Goal: Browse casually: Explore the website without a specific task or goal

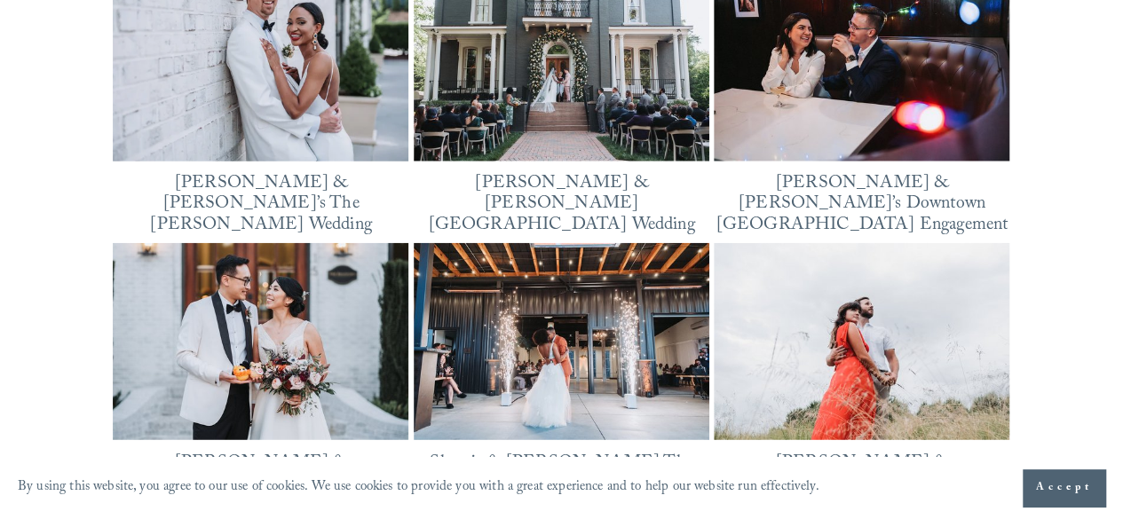
scroll to position [2147, 0]
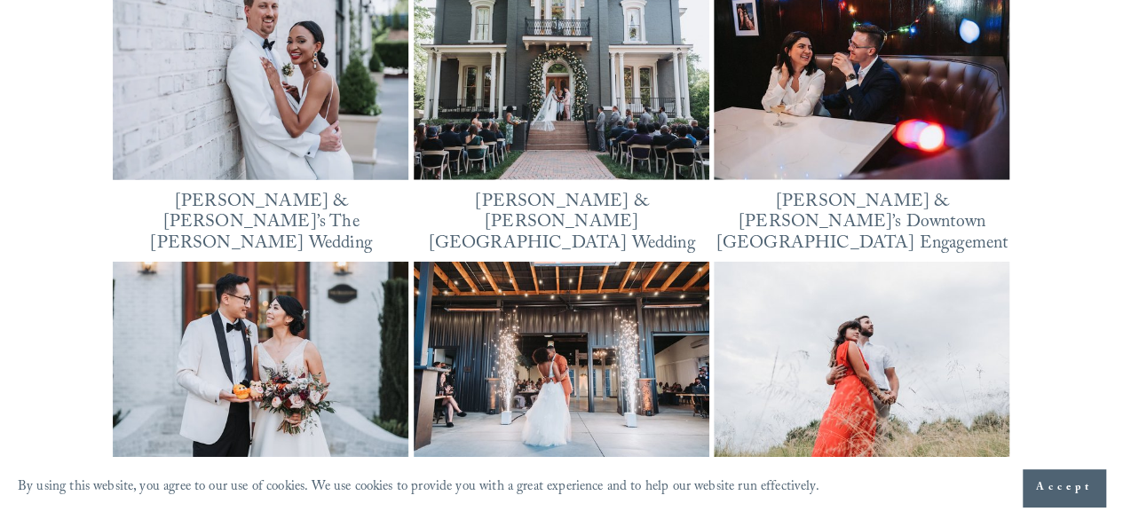
click at [812, 202] on link "[PERSON_NAME] & [PERSON_NAME]’s Downtown [GEOGRAPHIC_DATA] Engagement" at bounding box center [863, 224] width 292 height 72
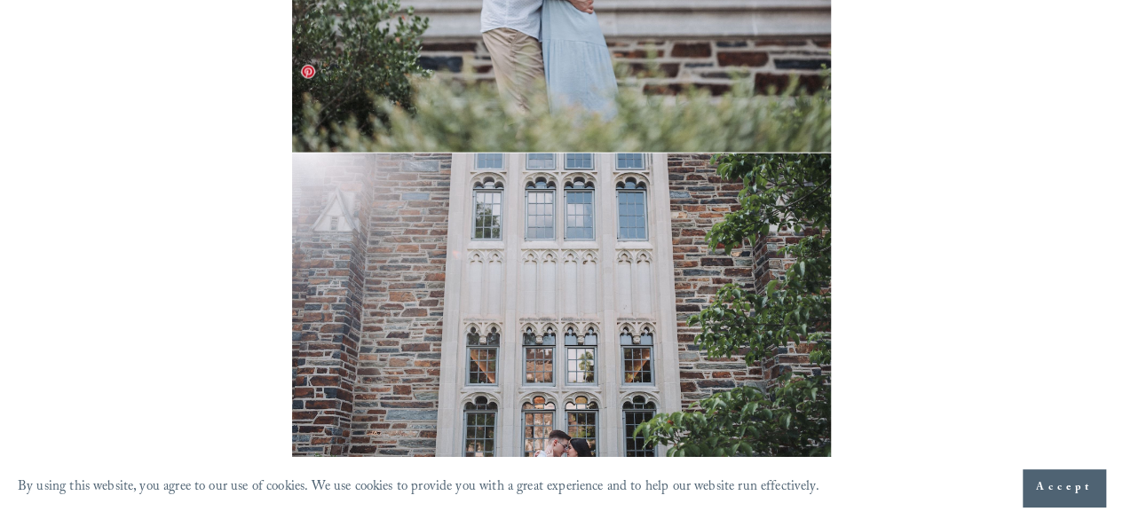
click at [702, 369] on img at bounding box center [561, 333] width 539 height 359
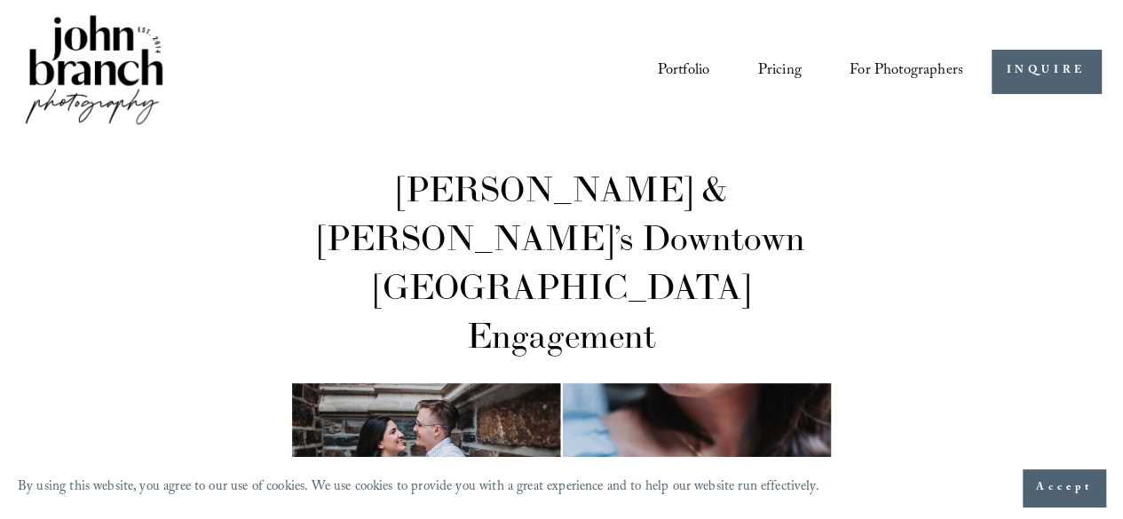
click at [92, 54] on img at bounding box center [94, 72] width 144 height 120
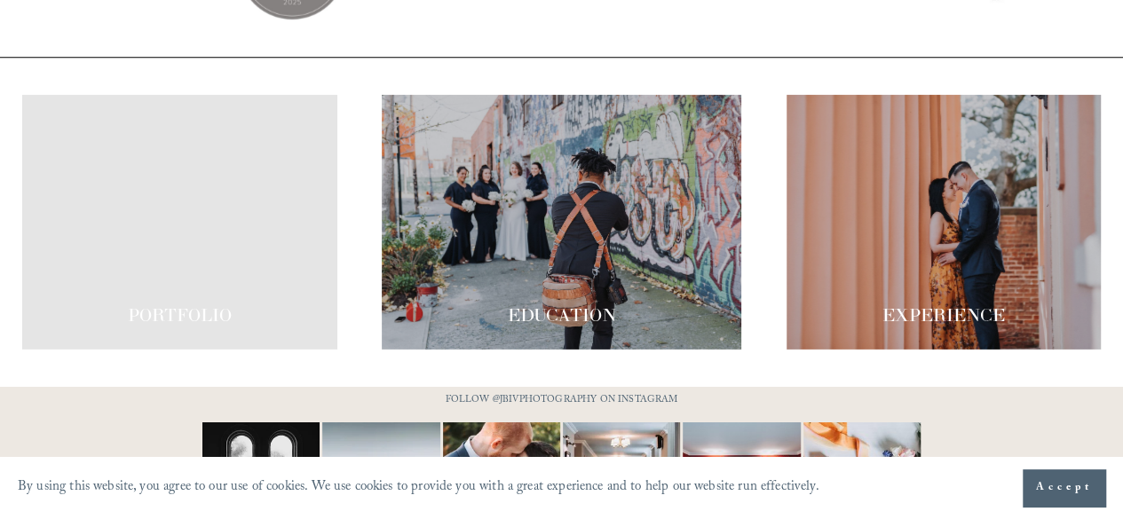
scroll to position [2896, 0]
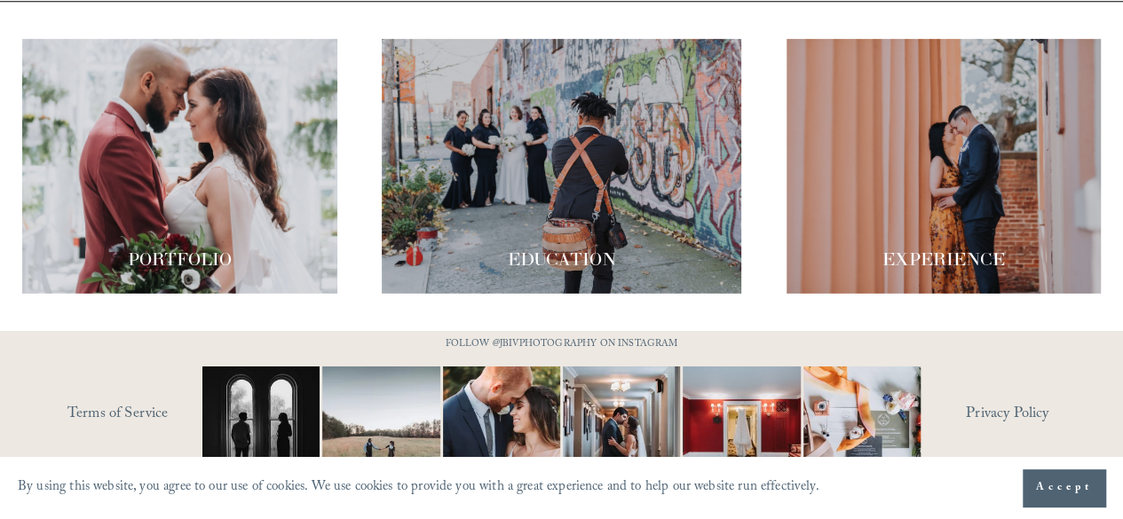
click at [190, 169] on div at bounding box center [179, 166] width 314 height 255
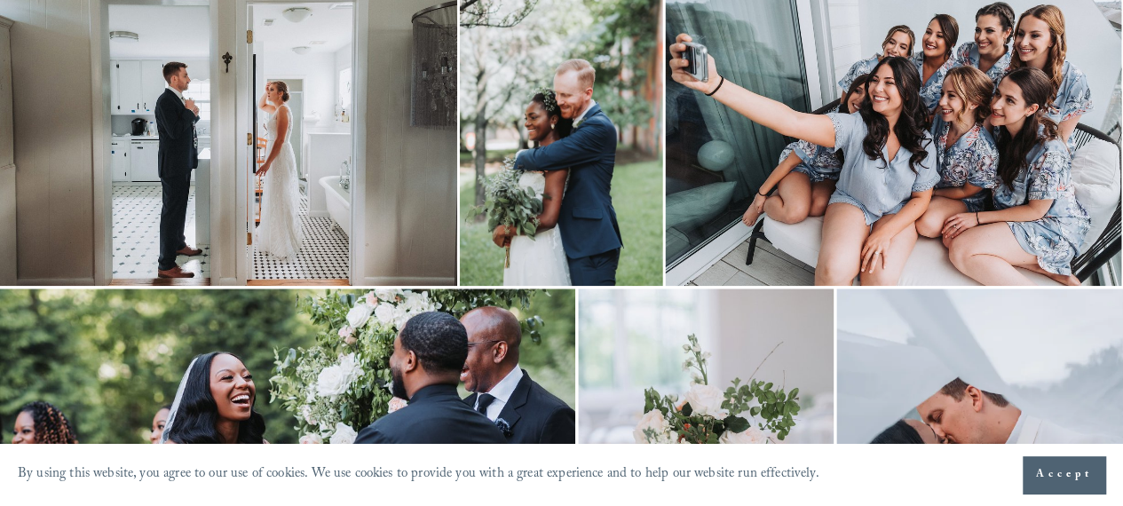
scroll to position [799, 0]
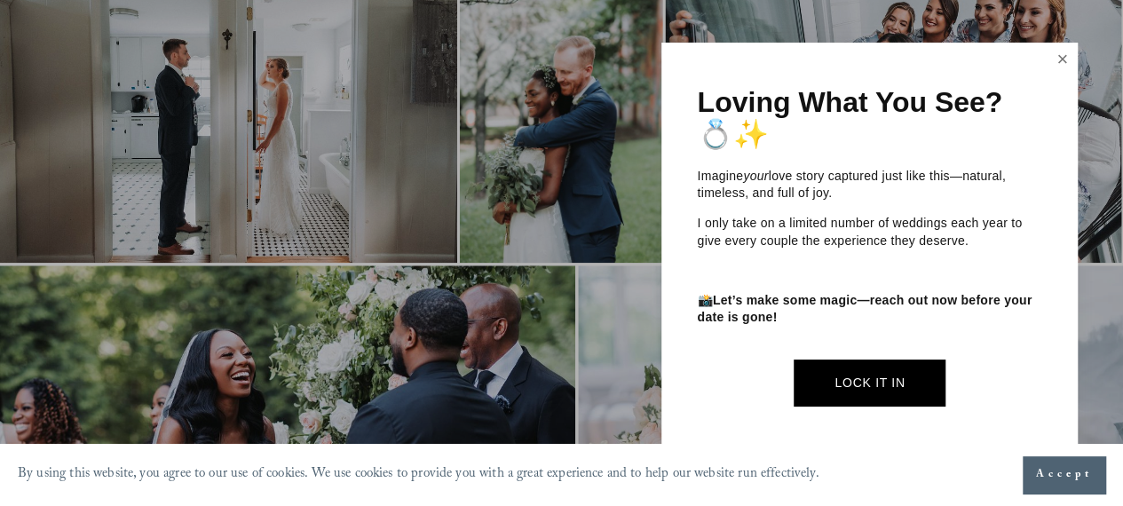
click at [1059, 59] on link "Close" at bounding box center [1063, 59] width 27 height 28
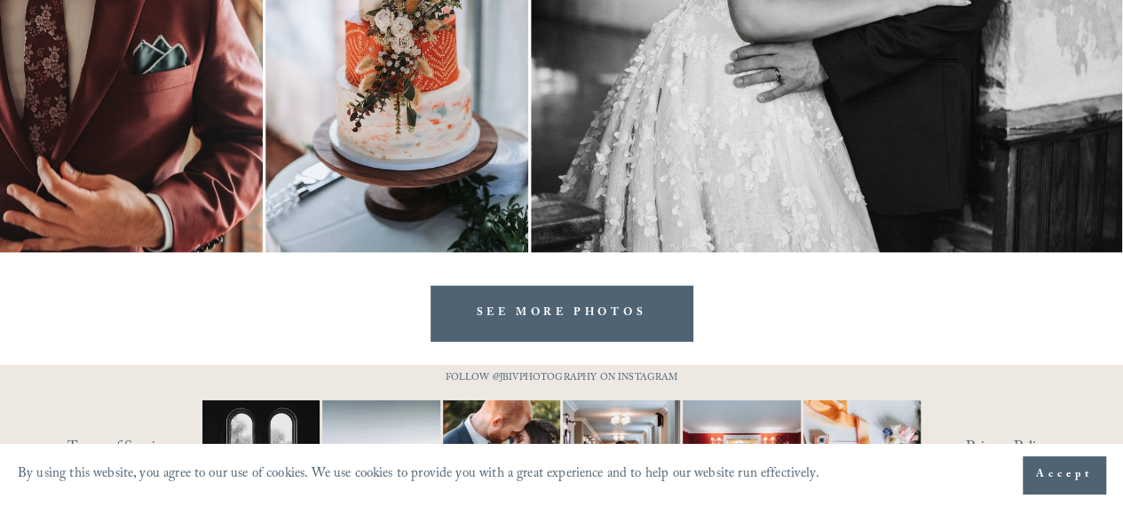
scroll to position [5749, 0]
